Goal: Task Accomplishment & Management: Manage account settings

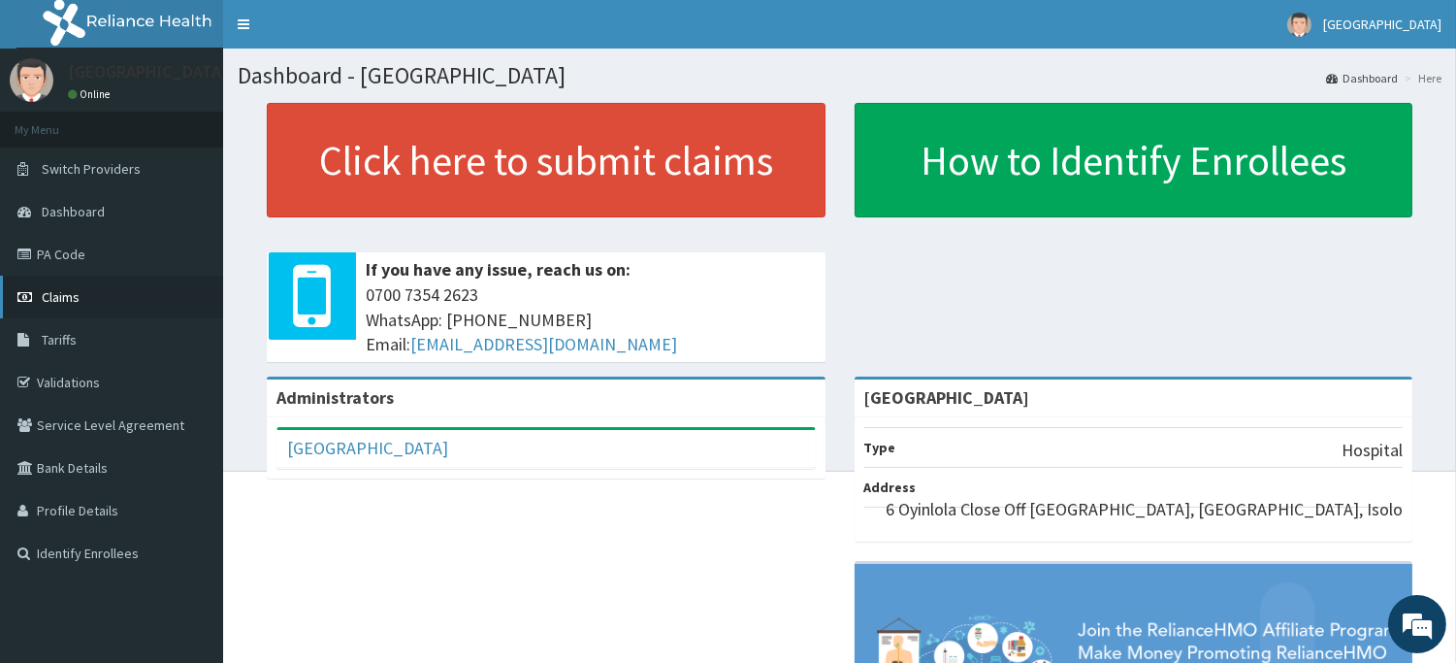
click at [79, 287] on link "Claims" at bounding box center [111, 297] width 223 height 43
